Goal: Information Seeking & Learning: Understand process/instructions

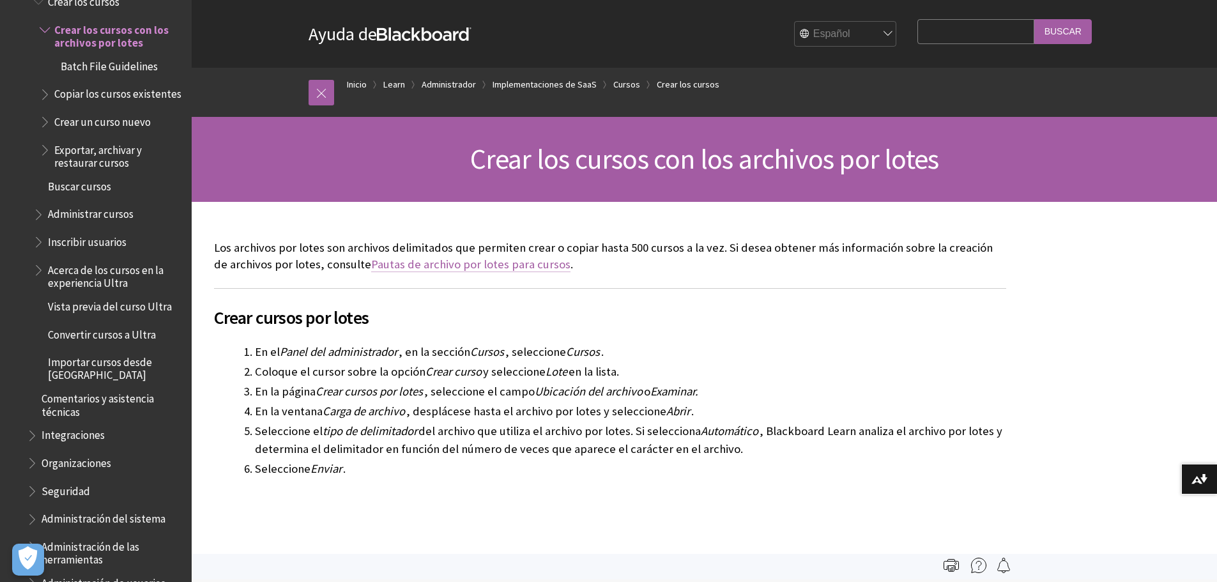
click at [403, 264] on link "Pautas de archivo por lotes para cursos" at bounding box center [470, 264] width 199 height 15
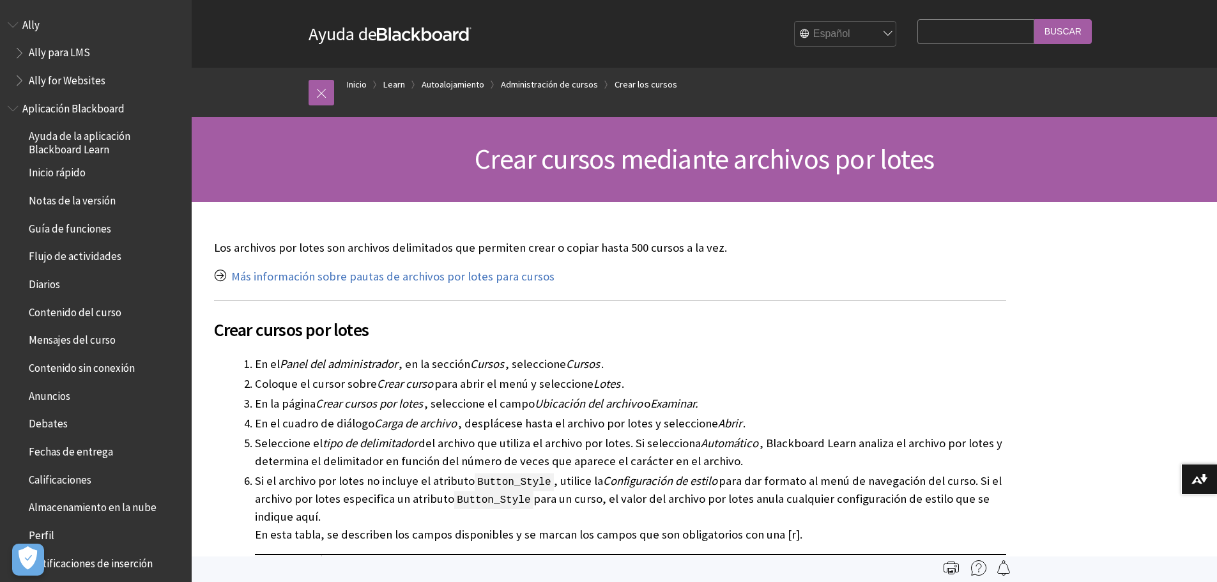
scroll to position [1377, 0]
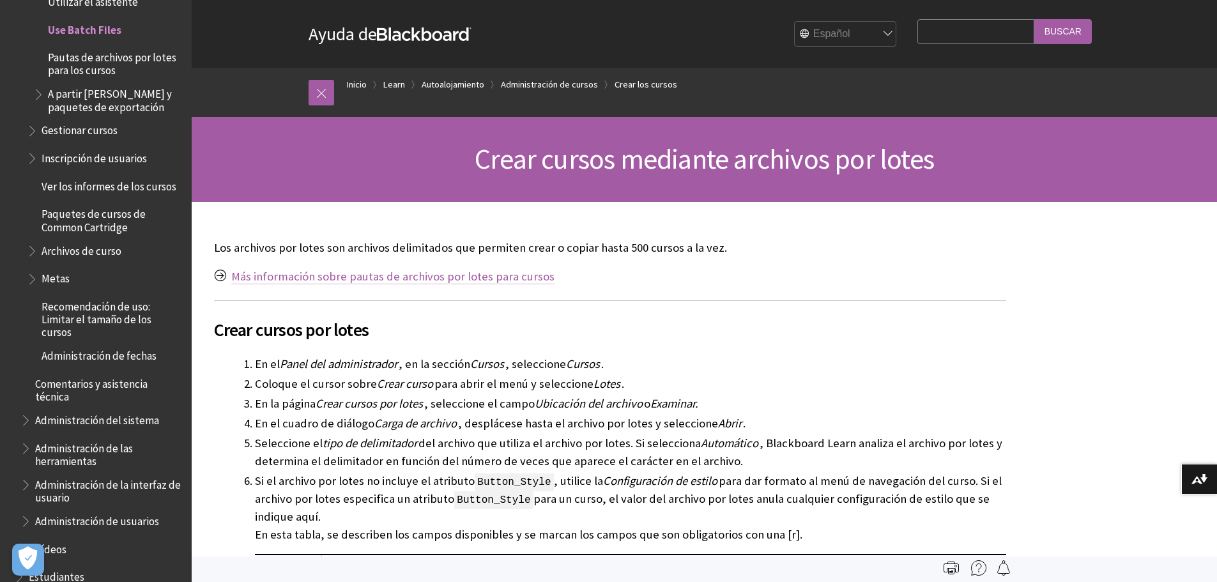
click at [381, 275] on link "Más información sobre pautas de archivos por lotes para cursos" at bounding box center [392, 276] width 323 height 15
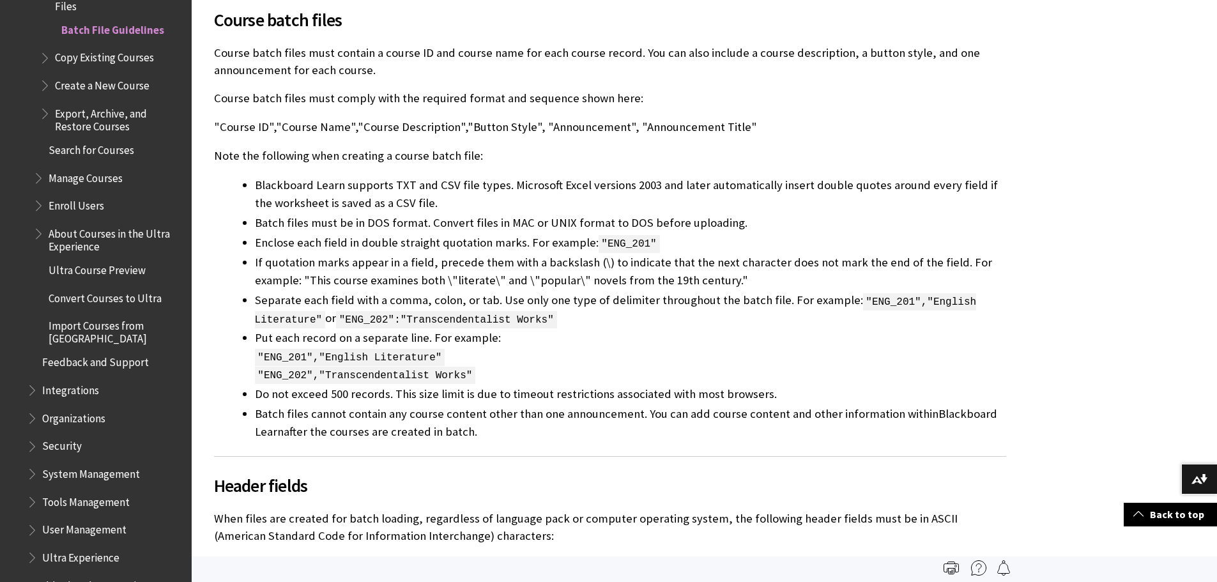
scroll to position [319, 0]
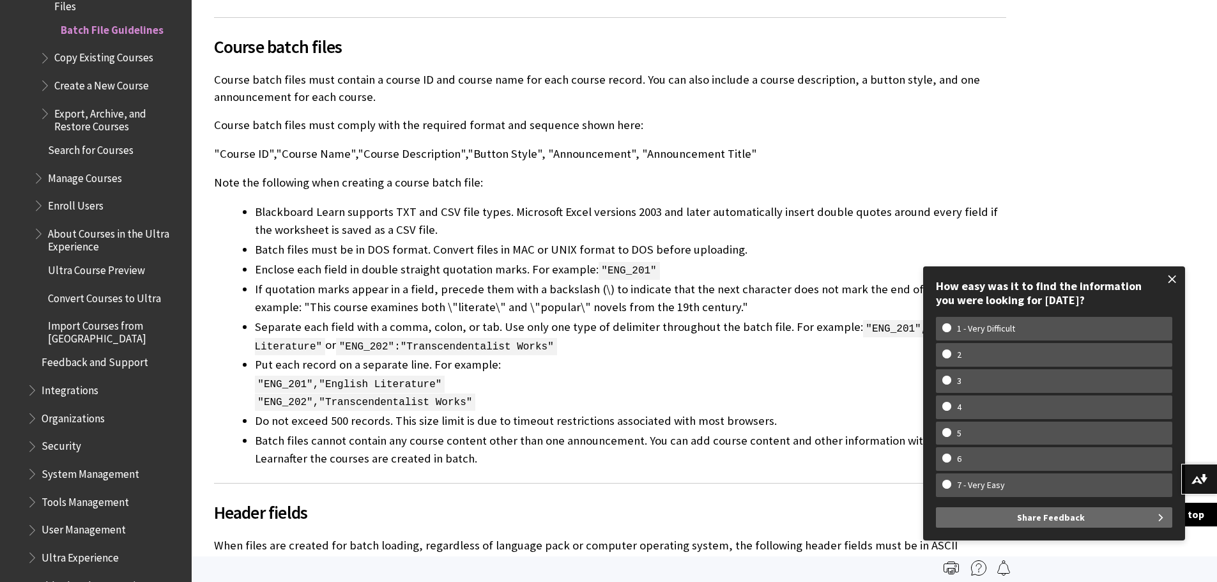
click at [1176, 277] on span at bounding box center [1172, 279] width 27 height 27
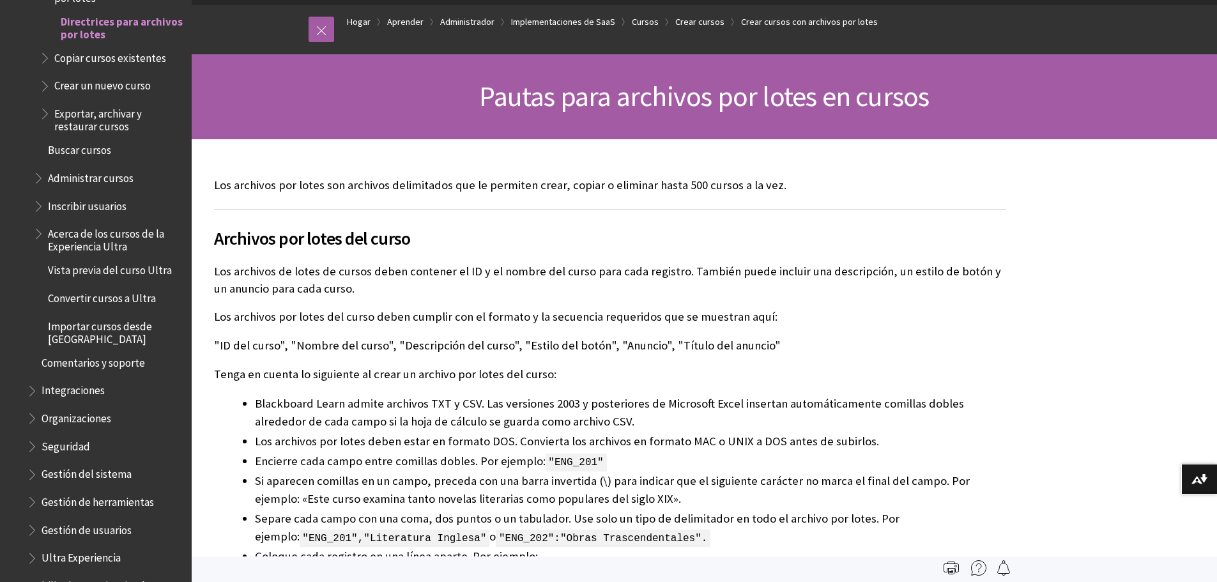
scroll to position [0, 0]
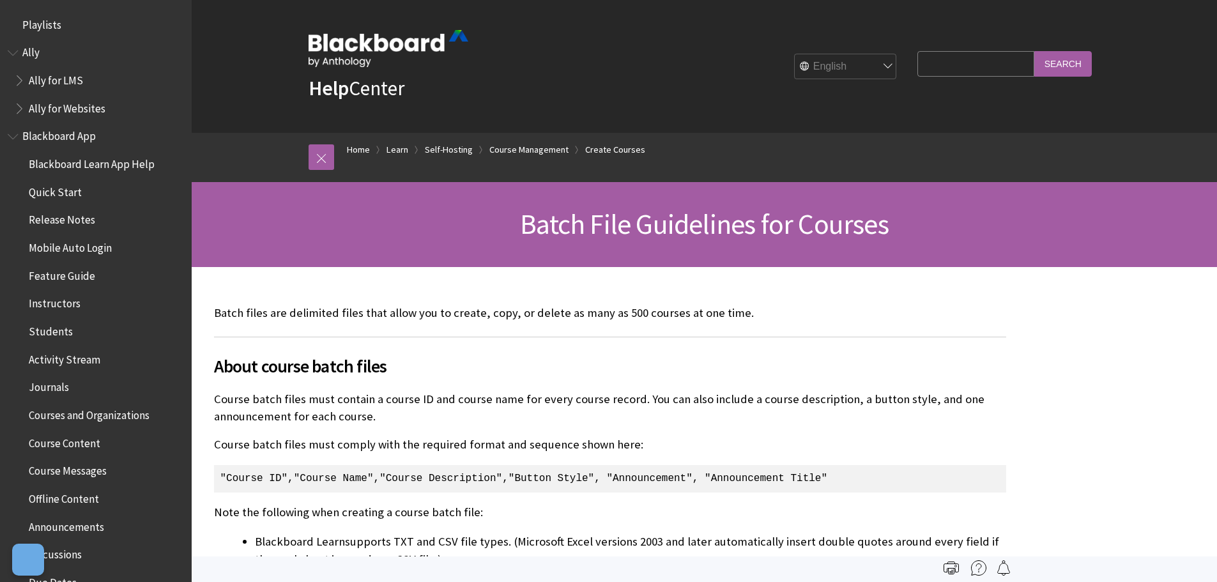
scroll to position [1666, 0]
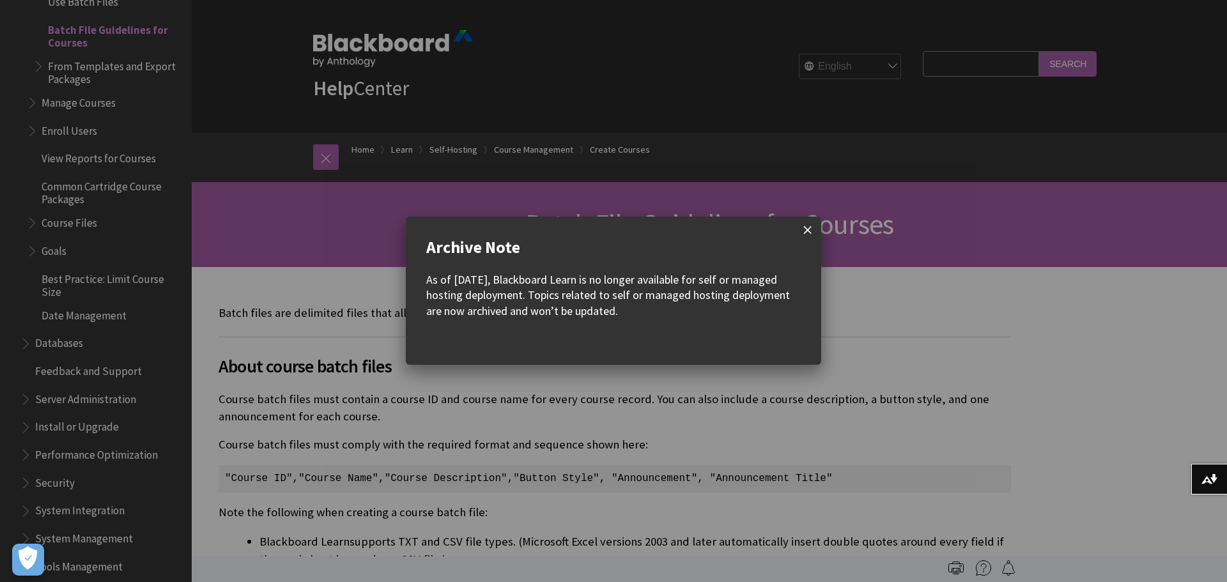
click at [810, 227] on span at bounding box center [807, 230] width 27 height 27
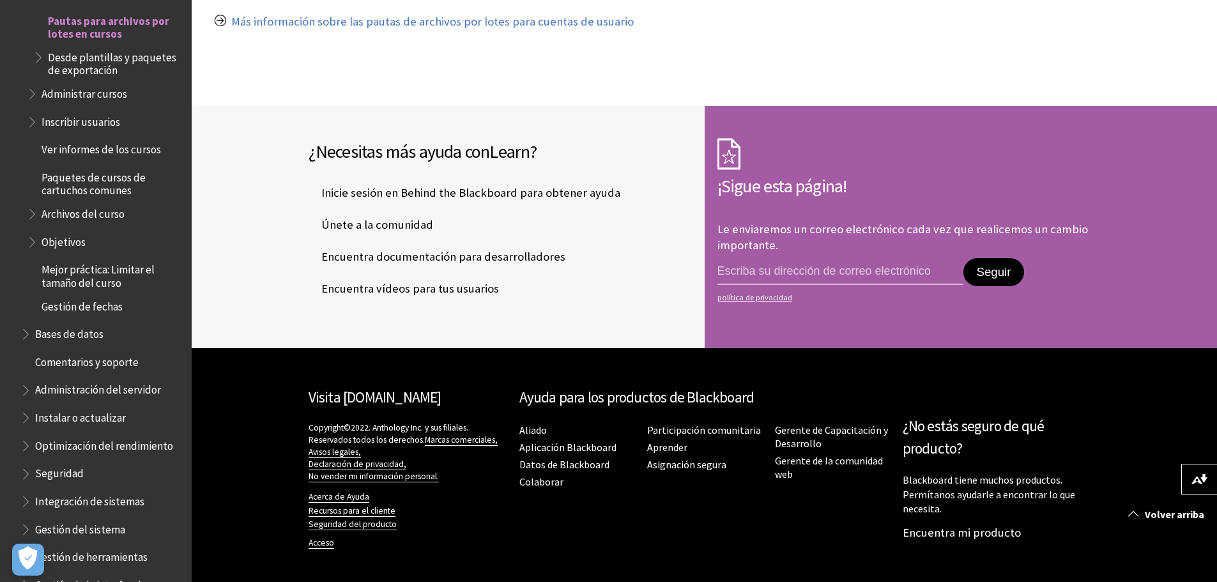
scroll to position [1168, 0]
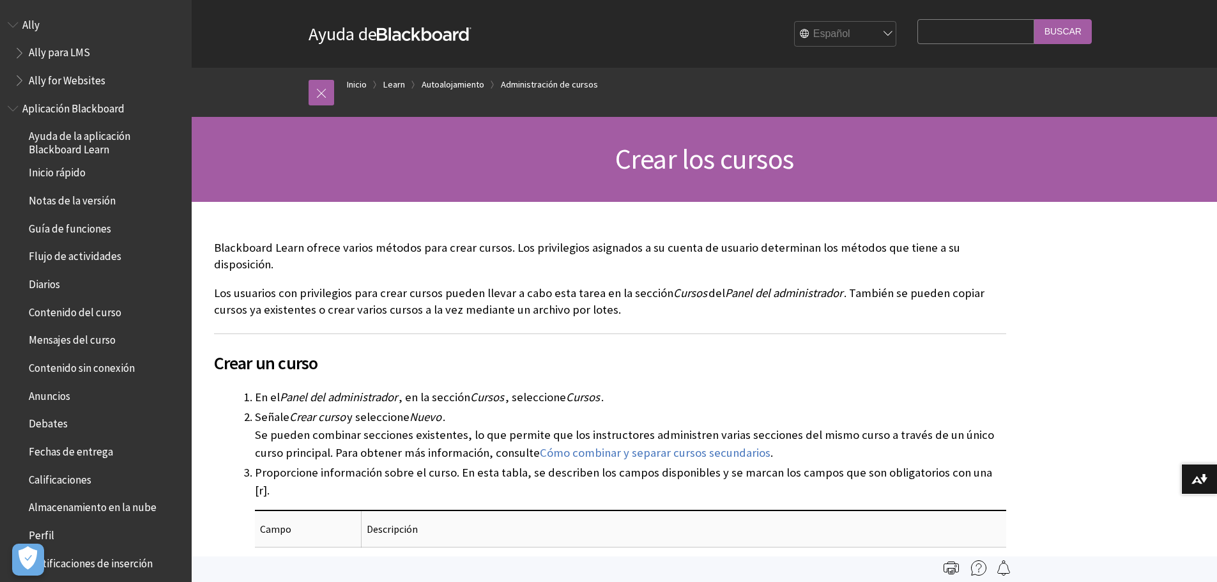
scroll to position [1293, 0]
